Goal: Information Seeking & Learning: Understand process/instructions

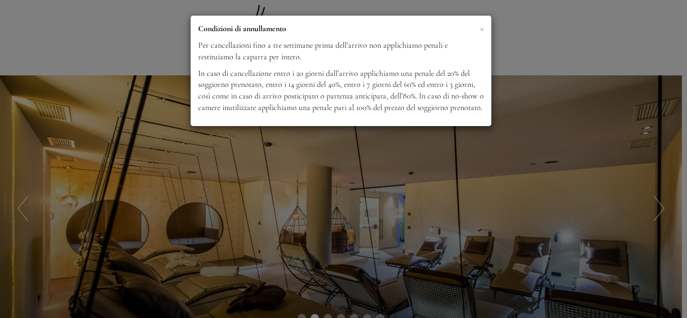
click at [482, 30] on span "×" at bounding box center [481, 28] width 4 height 13
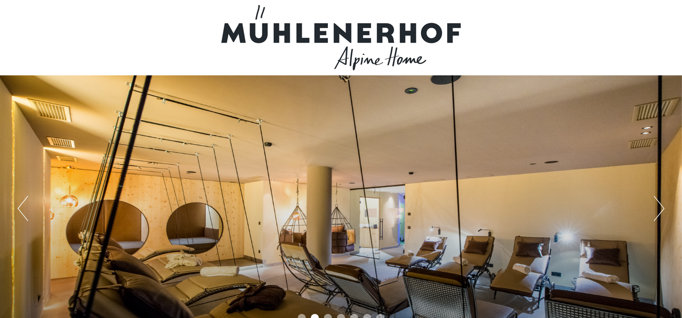
click at [660, 206] on button "Next" at bounding box center [658, 208] width 11 height 25
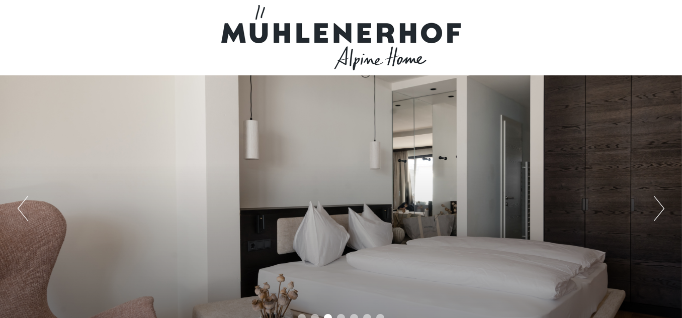
click at [660, 206] on button "Next" at bounding box center [658, 208] width 11 height 25
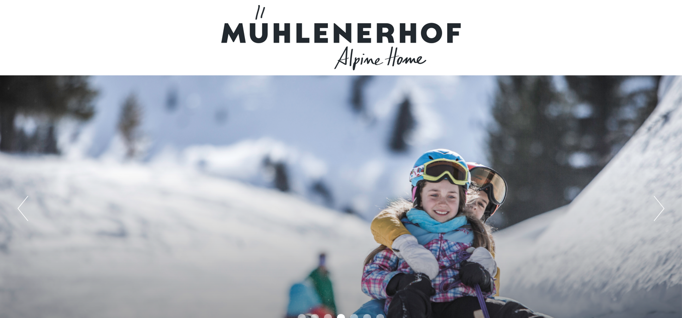
click at [660, 206] on button "Next" at bounding box center [658, 208] width 11 height 25
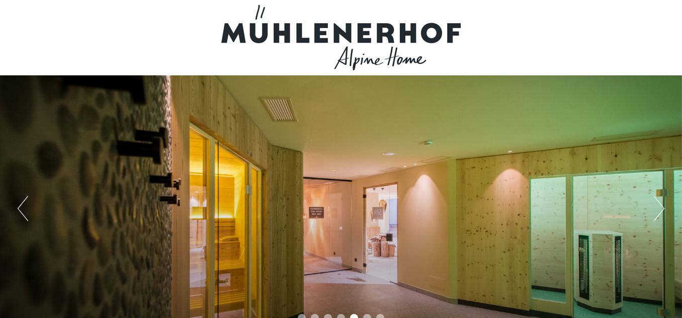
click at [660, 206] on button "Next" at bounding box center [658, 208] width 11 height 25
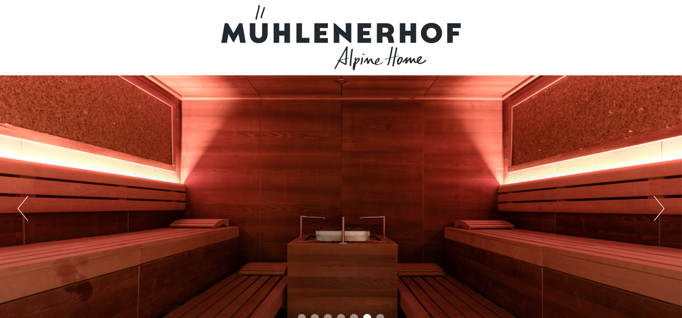
click at [660, 206] on button "Next" at bounding box center [658, 208] width 11 height 25
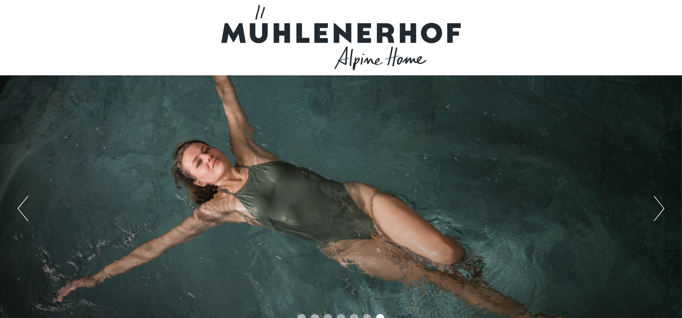
click at [660, 206] on button "Next" at bounding box center [658, 208] width 11 height 25
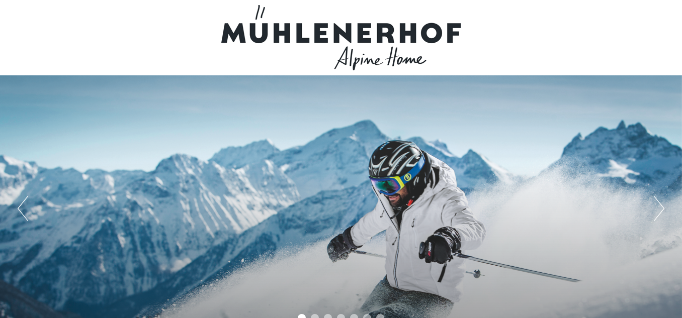
click at [662, 205] on button "Next" at bounding box center [658, 208] width 11 height 25
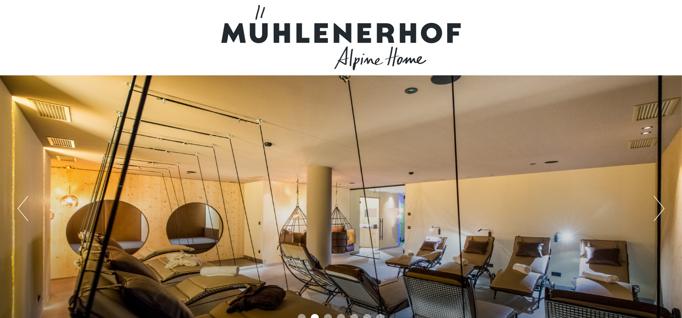
click at [662, 205] on button "Next" at bounding box center [658, 208] width 11 height 25
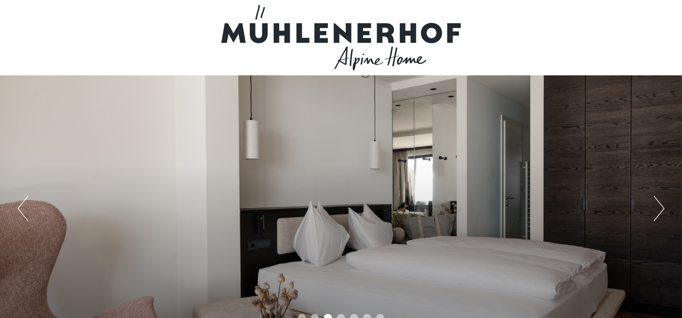
click at [662, 205] on button "Next" at bounding box center [658, 208] width 11 height 25
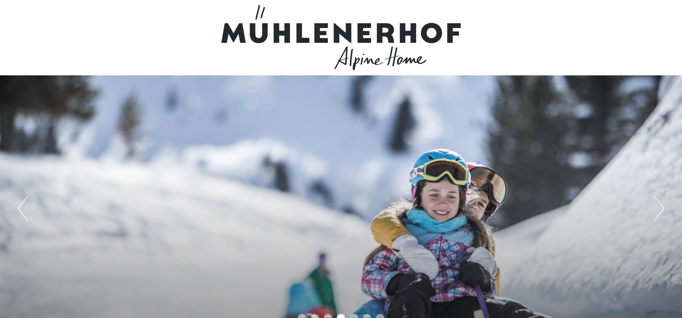
click at [662, 205] on button "Next" at bounding box center [658, 208] width 11 height 25
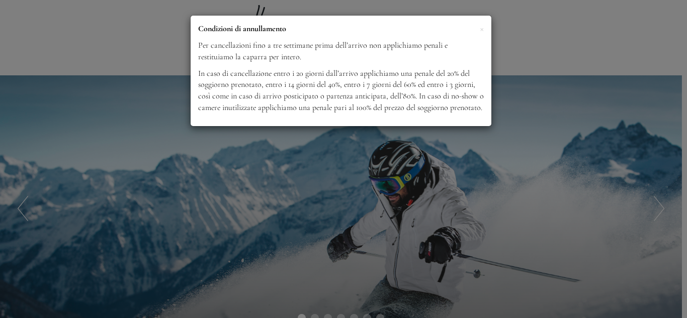
click at [478, 29] on p "Condizioni di annullamento" at bounding box center [340, 29] width 285 height 12
click at [483, 29] on span "×" at bounding box center [481, 28] width 4 height 13
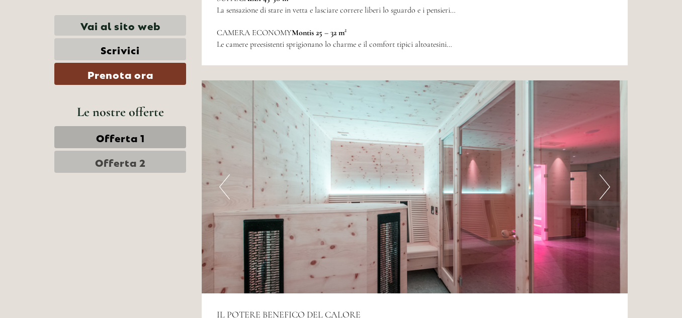
scroll to position [2674, 0]
